Goal: Information Seeking & Learning: Learn about a topic

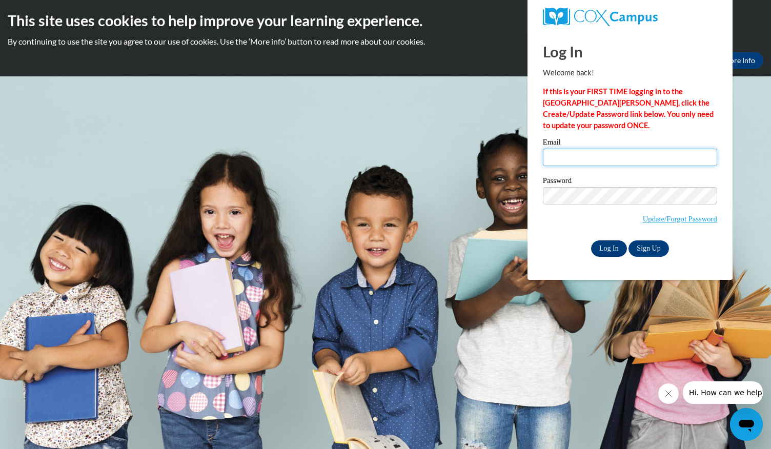
type input "courtawayg@bcesc.org"
click at [606, 247] on input "Log In" at bounding box center [609, 248] width 36 height 16
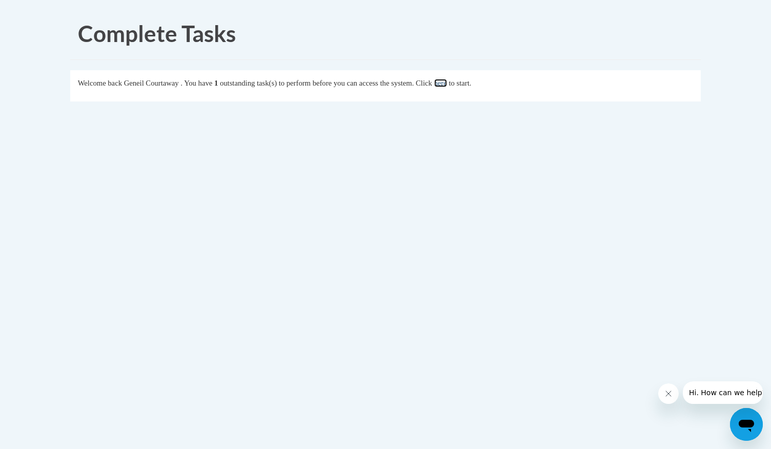
click at [447, 83] on link "here" at bounding box center [440, 83] width 13 height 8
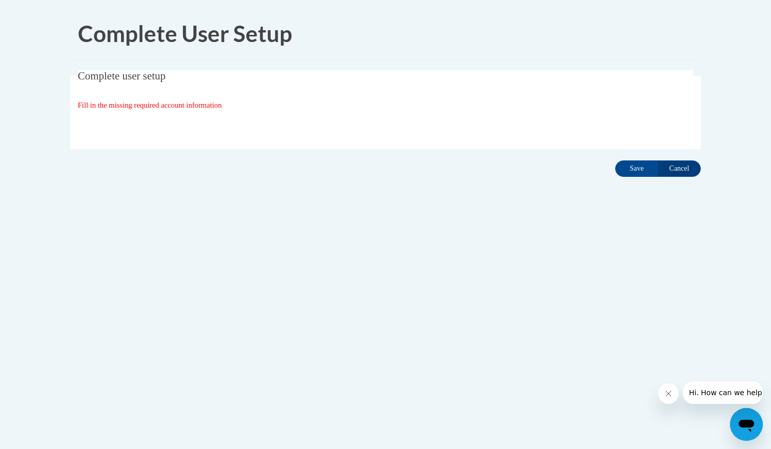
click at [146, 104] on span "Fill in the missing required account information" at bounding box center [150, 105] width 144 height 8
click at [147, 75] on span "Complete user setup" at bounding box center [122, 76] width 88 height 12
click at [90, 103] on span "Fill in the missing required account information" at bounding box center [150, 105] width 144 height 8
click at [140, 18] on h1 "Complete User Setup" at bounding box center [385, 34] width 615 height 32
click at [635, 173] on input "Save" at bounding box center [636, 168] width 43 height 16
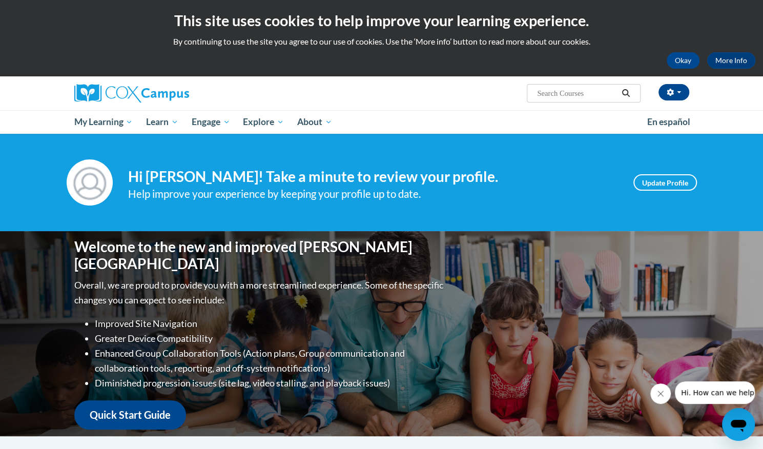
click at [556, 98] on input "Search..." at bounding box center [577, 93] width 82 height 12
type input "connecting the dots for dual language"
click at [553, 102] on span "Search Search... connecting the dots for dual language" at bounding box center [583, 93] width 113 height 18
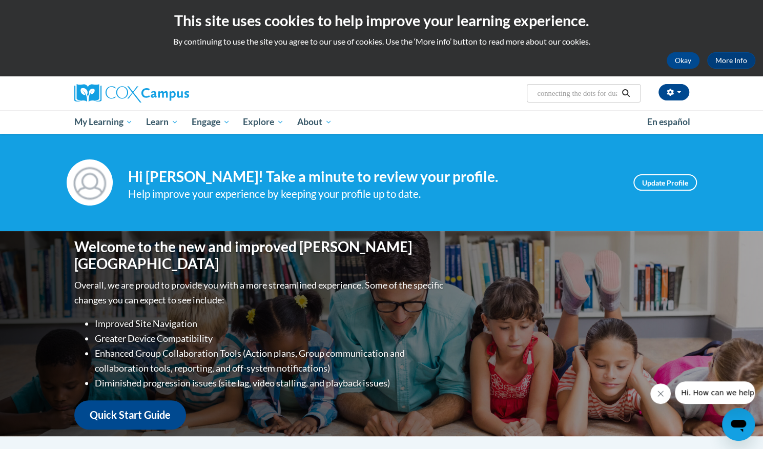
click at [628, 94] on icon "Search" at bounding box center [626, 93] width 8 height 8
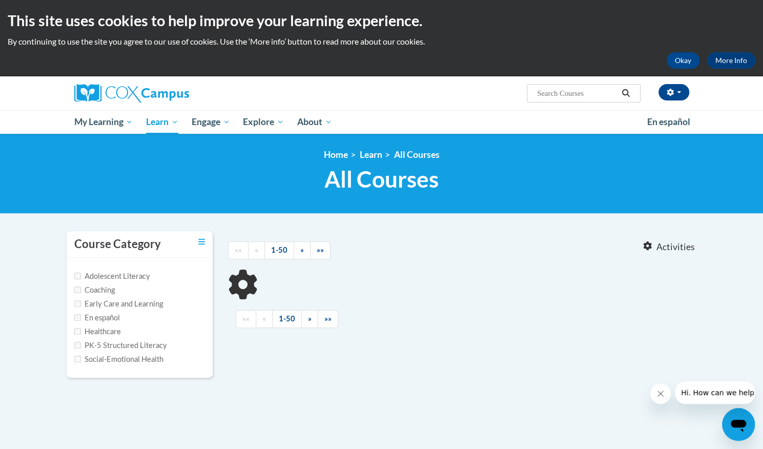
type input "connecting the dots for dual language"
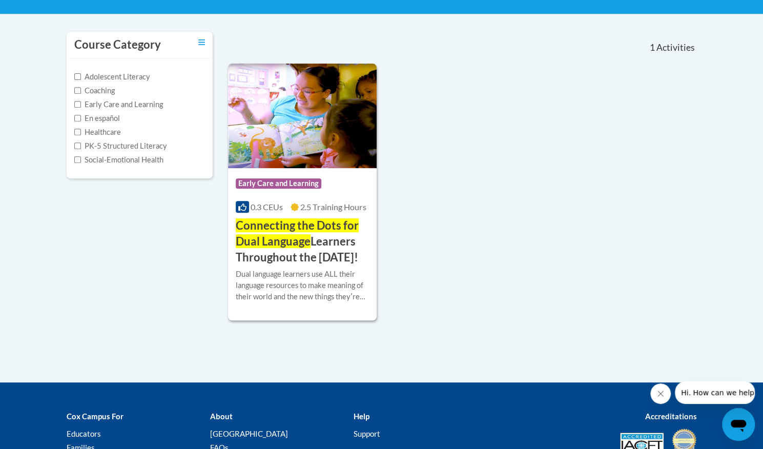
scroll to position [205, 0]
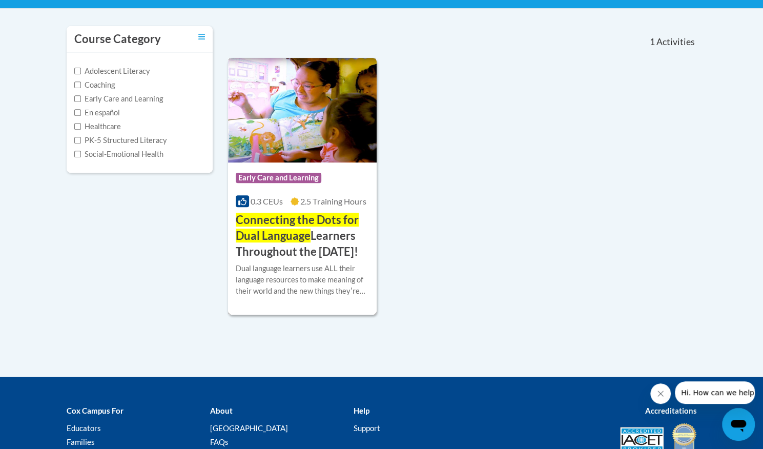
click at [291, 175] on span "Early Care and Learning" at bounding box center [279, 178] width 86 height 10
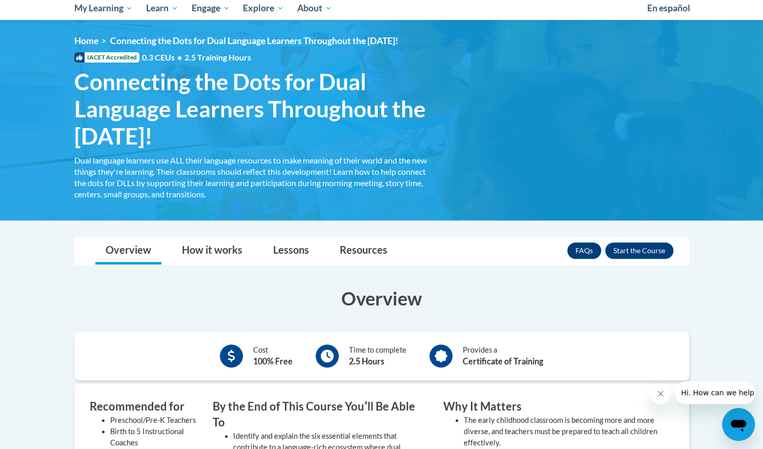
scroll to position [66, 0]
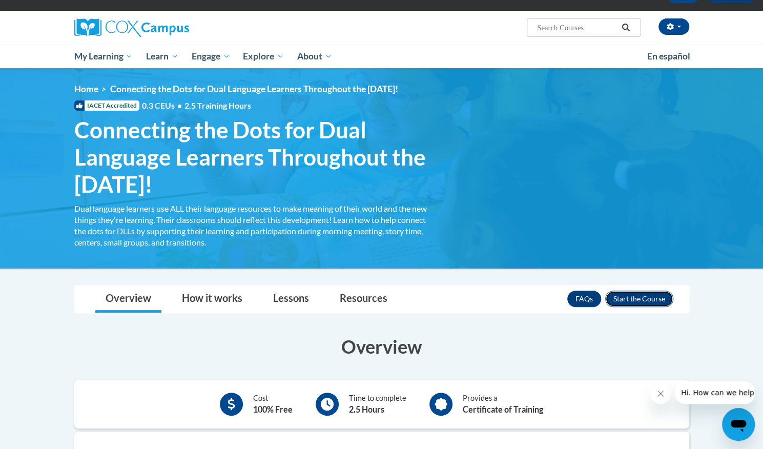
click at [642, 296] on button "Enroll" at bounding box center [639, 299] width 68 height 16
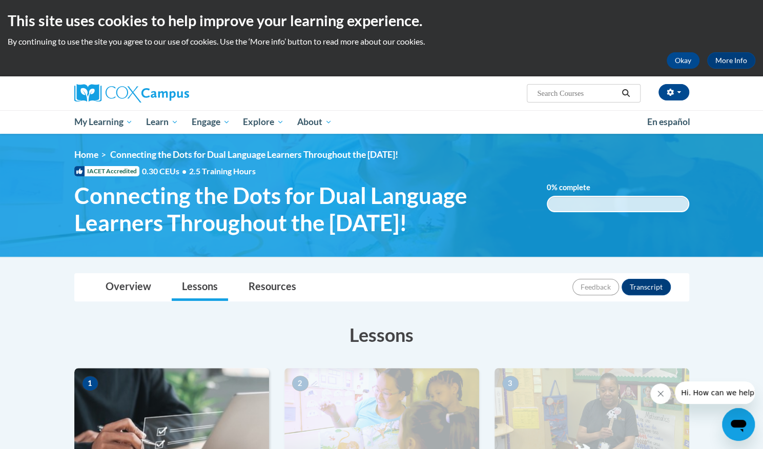
click at [580, 94] on input "Search..." at bounding box center [577, 93] width 82 height 12
click at [570, 90] on input "Search..." at bounding box center [577, 93] width 82 height 12
drag, startPoint x: 546, startPoint y: 95, endPoint x: 556, endPoint y: 95, distance: 9.7
click at [546, 94] on input "Search..." at bounding box center [577, 93] width 82 height 12
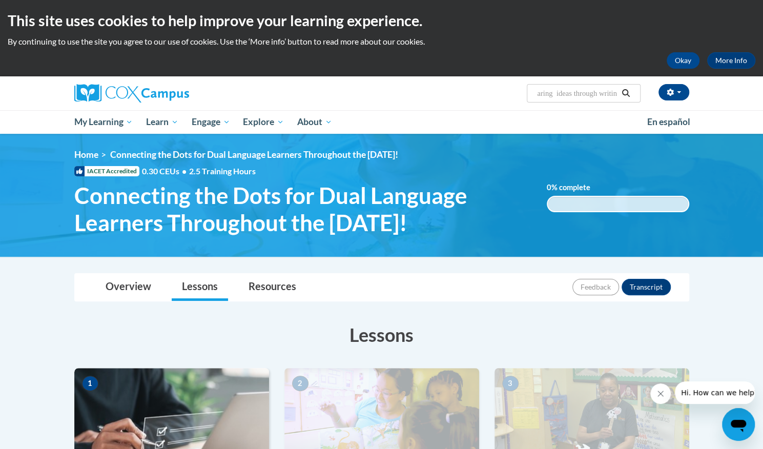
type input "sharing ideas through writing"
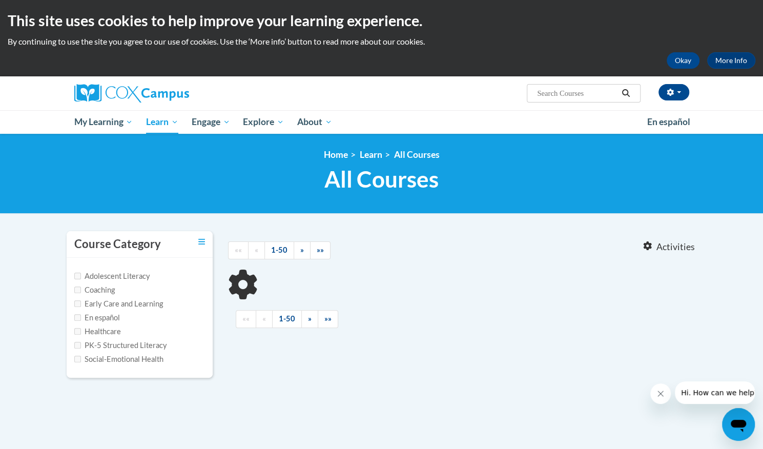
type input "sharing ideas through writing"
click at [627, 95] on icon "Search" at bounding box center [626, 93] width 8 height 8
type input "sharing ideas through writing"
click at [592, 96] on input "sharing ideas through writing" at bounding box center [577, 93] width 82 height 12
click at [626, 92] on icon "Search" at bounding box center [625, 93] width 9 height 8
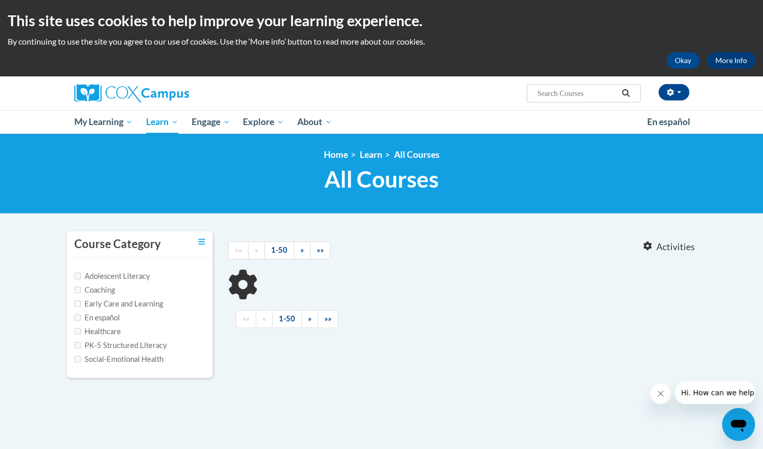
type input "sharing ideas through writing"
click at [610, 95] on input "sharing ideas through writing" at bounding box center [577, 93] width 82 height 12
click at [620, 95] on button "Search" at bounding box center [625, 93] width 15 height 12
type input "sharing ideas through writing"
click at [621, 92] on button "Search" at bounding box center [625, 93] width 15 height 12
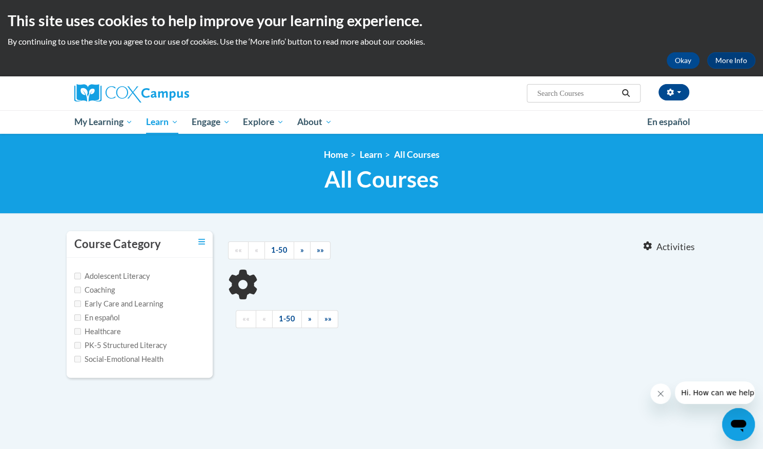
type input "sharing ideas through writing"
click at [617, 90] on input "sharing ideas through writing" at bounding box center [577, 93] width 82 height 12
click at [619, 90] on button "Search" at bounding box center [625, 93] width 15 height 12
type input "sharing ideas through writing"
click at [629, 91] on icon "Search" at bounding box center [625, 93] width 9 height 8
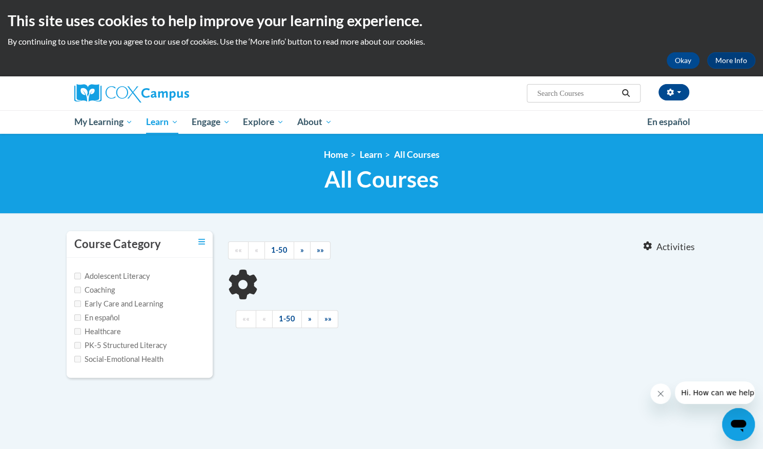
type input "sharing ideas through writing"
click at [583, 92] on input "sharing ideas through writing" at bounding box center [577, 93] width 82 height 12
